Goal: Task Accomplishment & Management: Manage account settings

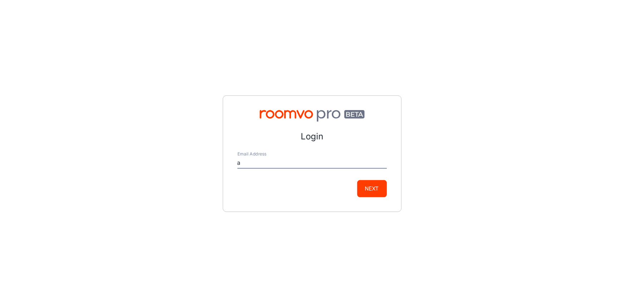
type input "[EMAIL_ADDRESS][DOMAIN_NAME]"
click at [383, 191] on button "Next" at bounding box center [372, 188] width 30 height 17
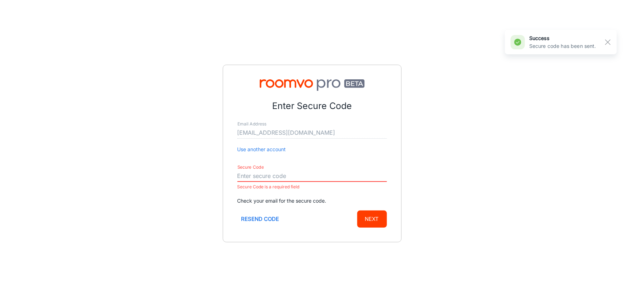
paste input "602692"
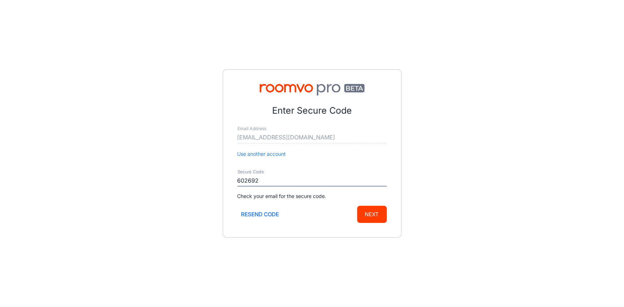
type input "602692"
click at [372, 215] on button "Next" at bounding box center [372, 214] width 30 height 17
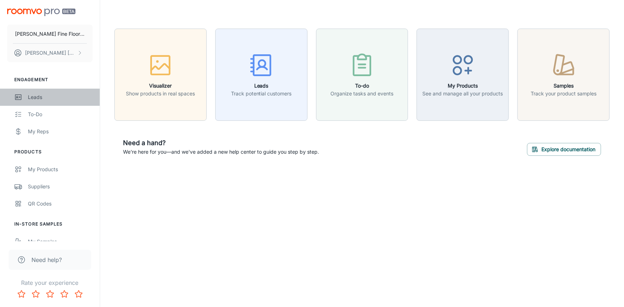
click at [34, 99] on div "Leads" at bounding box center [60, 97] width 65 height 8
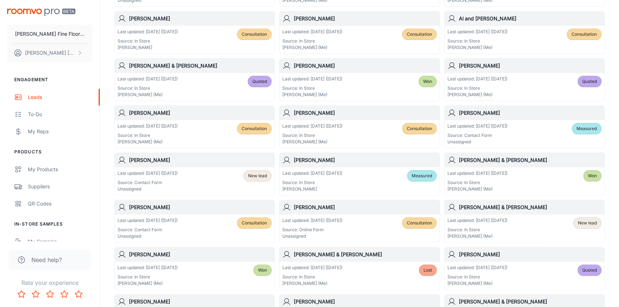
scroll to position [227, 0]
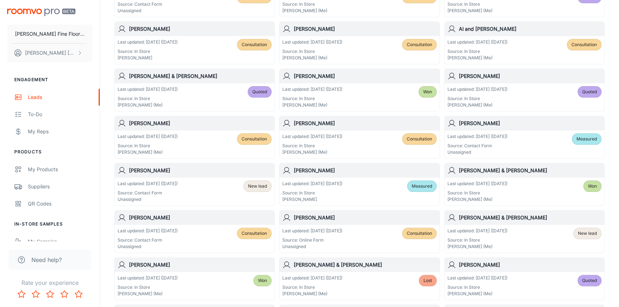
click at [189, 178] on div "Last updated: [DATE] ([DATE]) Source: Contact Form Unassigned New lead" at bounding box center [195, 192] width 160 height 28
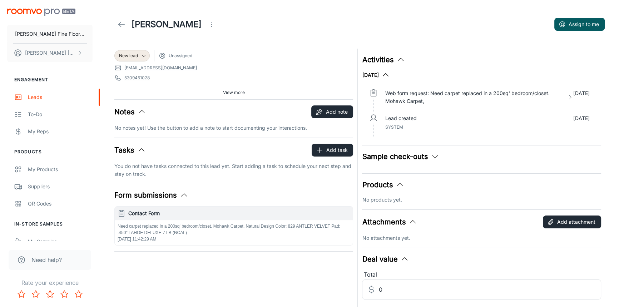
click at [127, 26] on link at bounding box center [121, 24] width 14 height 14
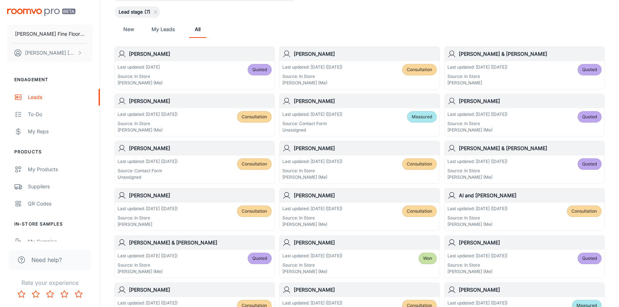
scroll to position [65, 0]
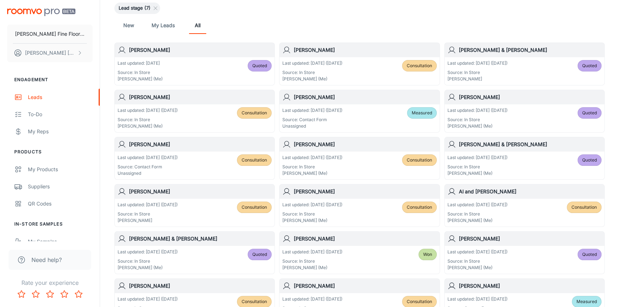
click at [202, 145] on h6 "[PERSON_NAME]" at bounding box center [200, 145] width 143 height 8
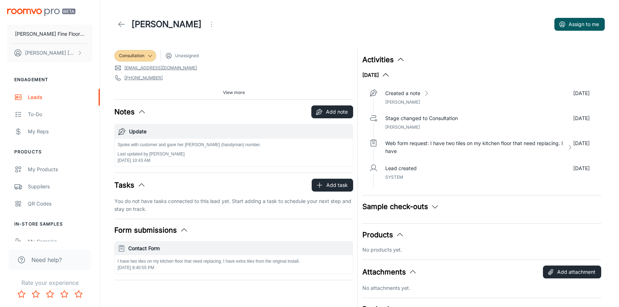
click at [120, 27] on icon at bounding box center [121, 24] width 9 height 9
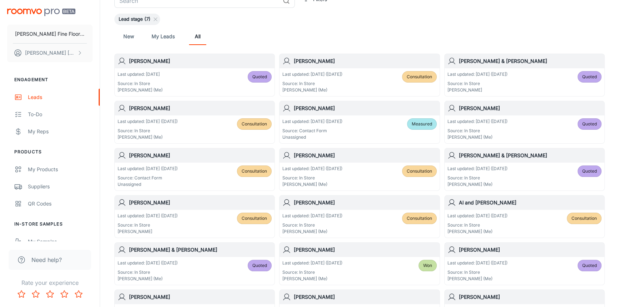
scroll to position [65, 0]
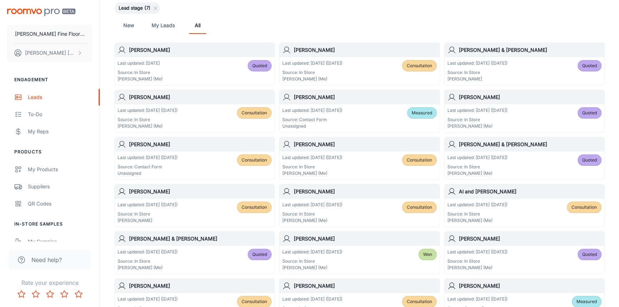
click at [357, 196] on div "[PERSON_NAME]" at bounding box center [360, 192] width 160 height 14
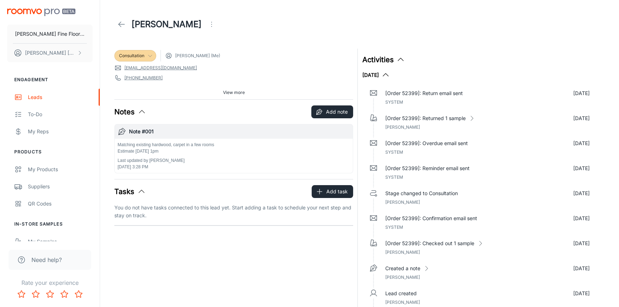
click at [150, 53] on div "Consultation" at bounding box center [135, 56] width 33 height 6
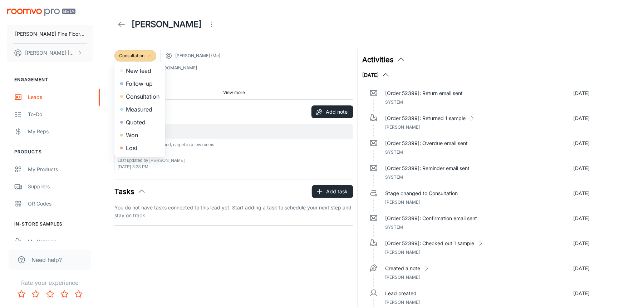
click at [144, 122] on li "Quoted" at bounding box center [139, 122] width 51 height 13
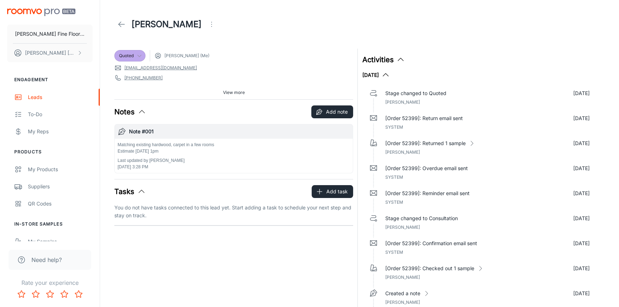
click at [240, 91] on span "View more" at bounding box center [234, 92] width 22 height 6
